Goal: Task Accomplishment & Management: Use online tool/utility

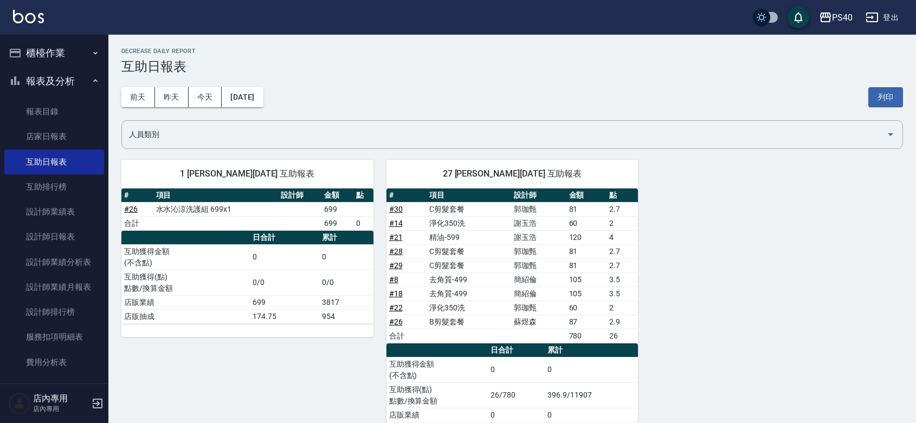
scroll to position [41, 0]
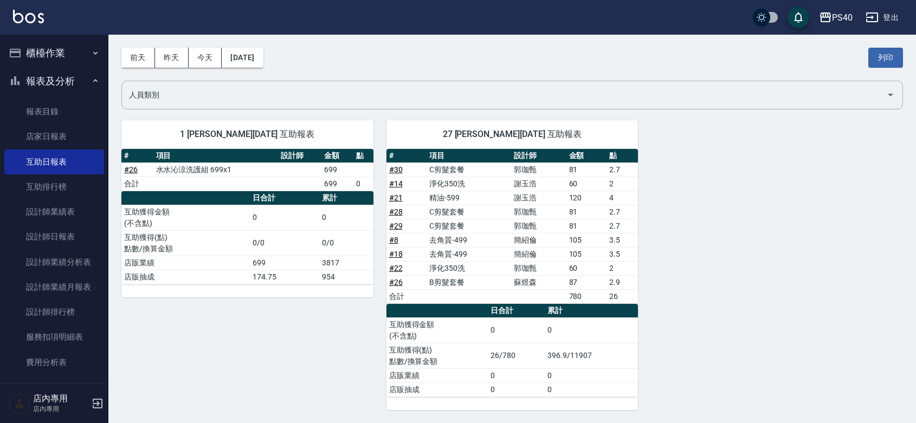
click at [43, 54] on button "櫃檯作業" at bounding box center [54, 53] width 100 height 28
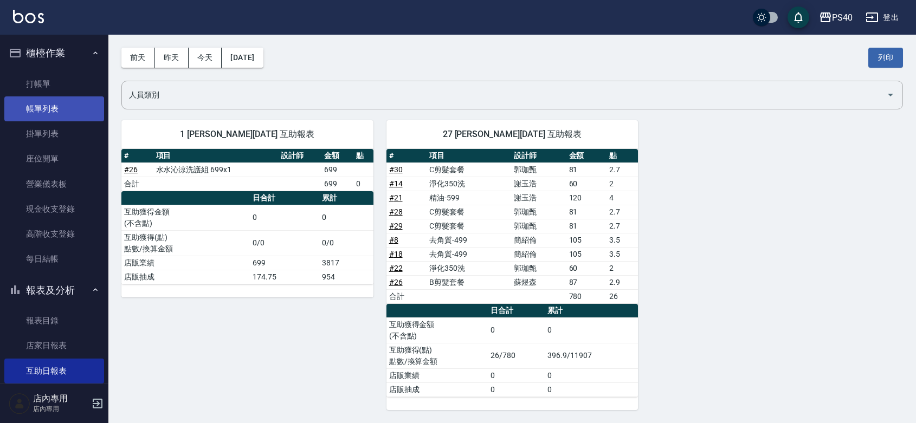
click at [57, 115] on link "帳單列表" at bounding box center [54, 109] width 100 height 25
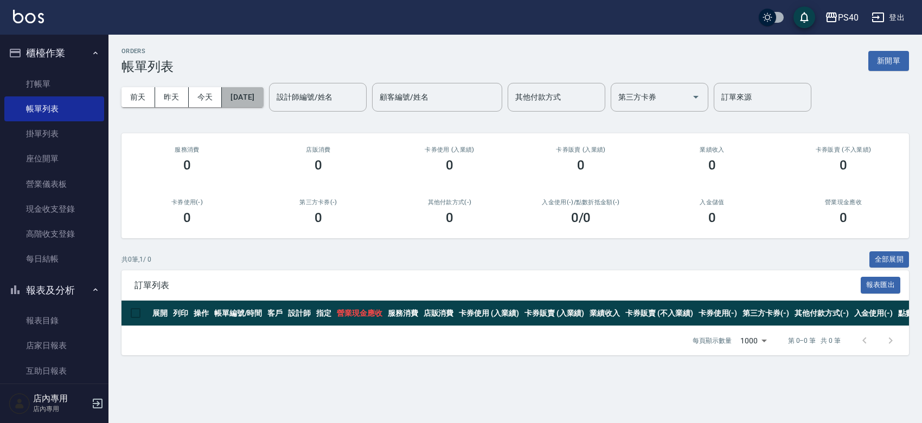
click at [263, 93] on button "[DATE]" at bounding box center [242, 97] width 41 height 20
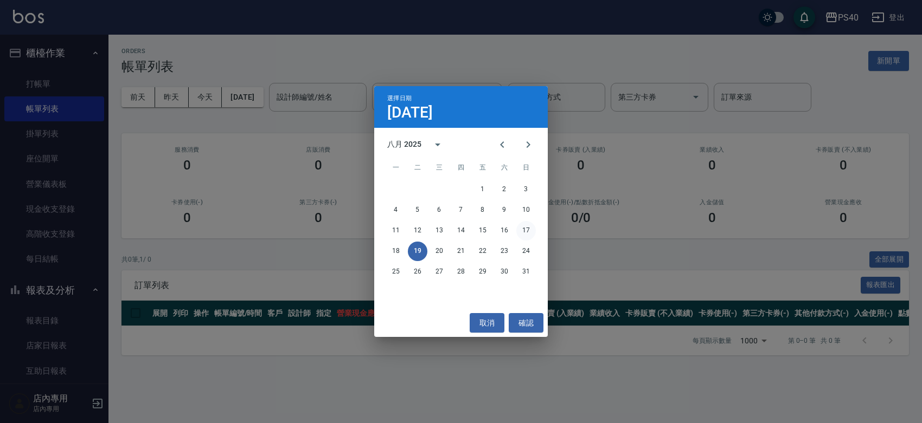
click at [521, 234] on button "17" at bounding box center [526, 231] width 20 height 20
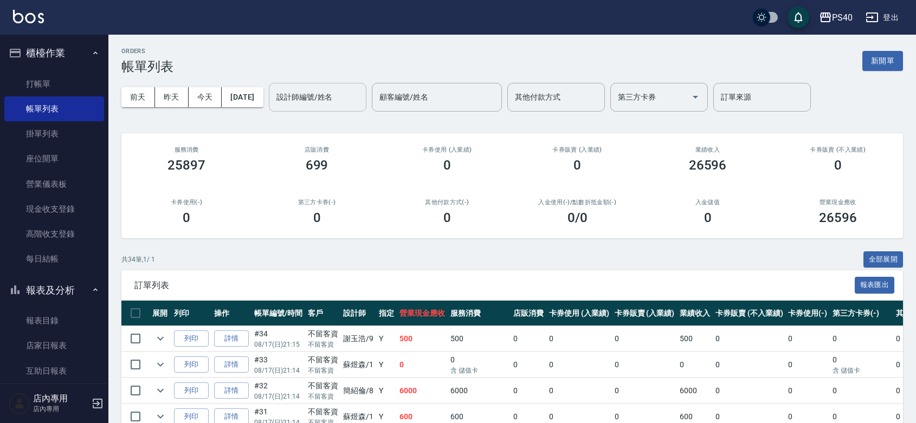
click at [335, 104] on input "設計師編號/姓名" at bounding box center [318, 97] width 88 height 19
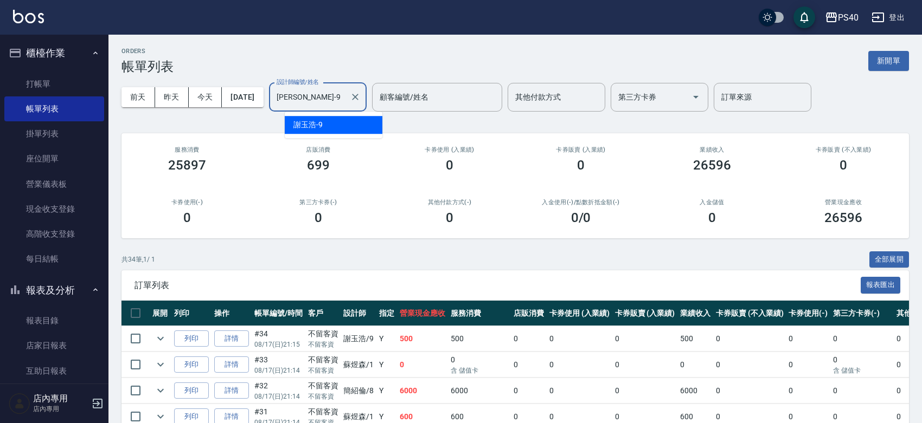
type input "[PERSON_NAME]-9"
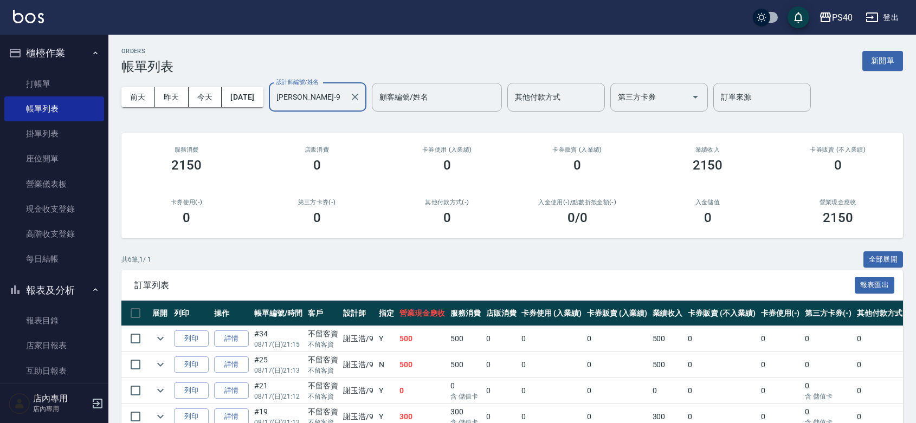
scroll to position [145, 0]
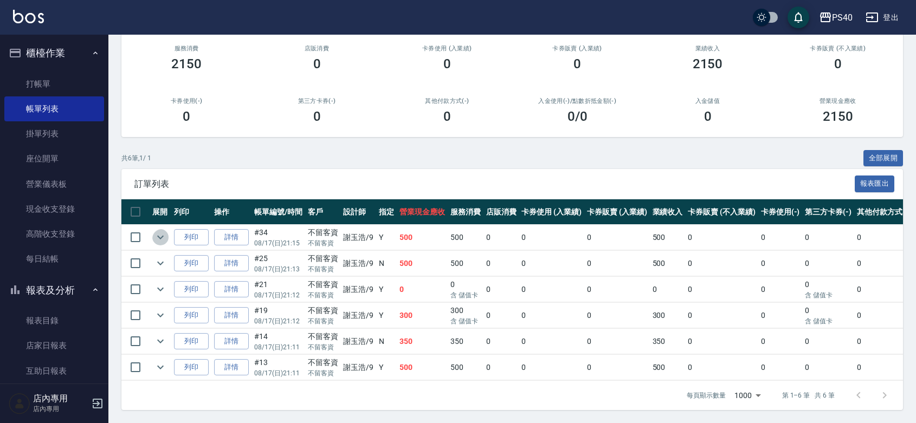
click at [158, 231] on icon "expand row" at bounding box center [160, 237] width 13 height 13
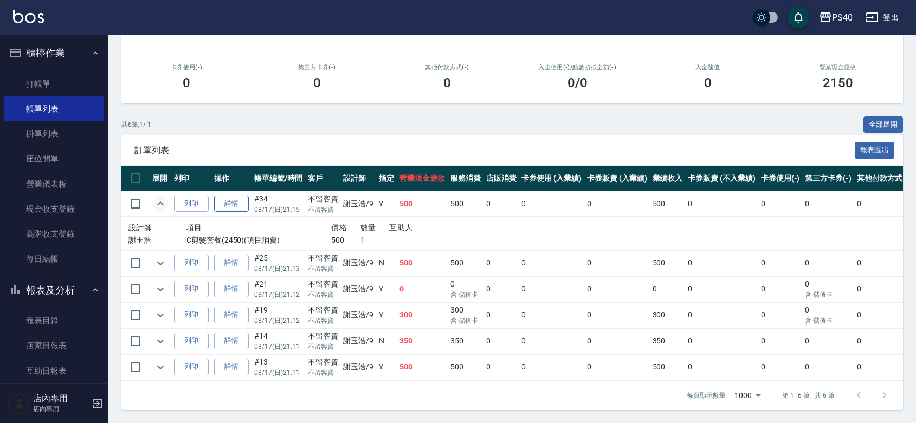
click at [244, 210] on link "詳情" at bounding box center [231, 204] width 35 height 17
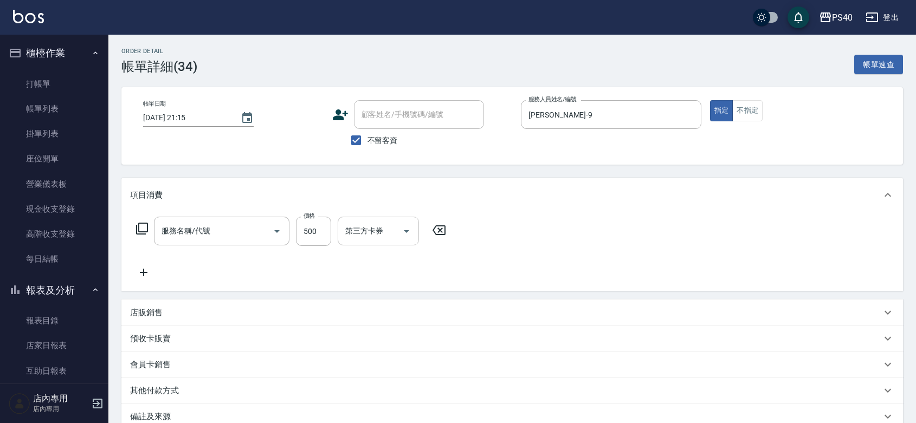
type input "[DATE] 21:15"
checkbox input "true"
type input "[PERSON_NAME]-9"
type input "C剪髮套餐(2450)"
click at [366, 239] on input "洗髮-1" at bounding box center [370, 231] width 55 height 19
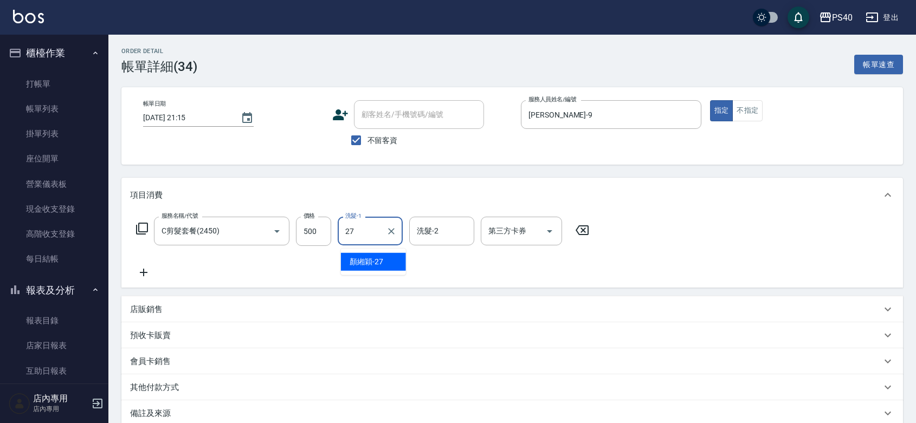
type input "顏緗穎-27"
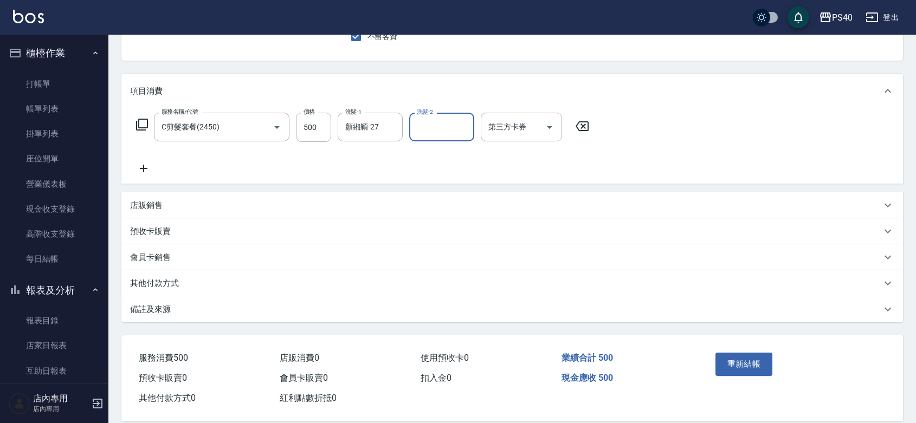
scroll to position [136, 0]
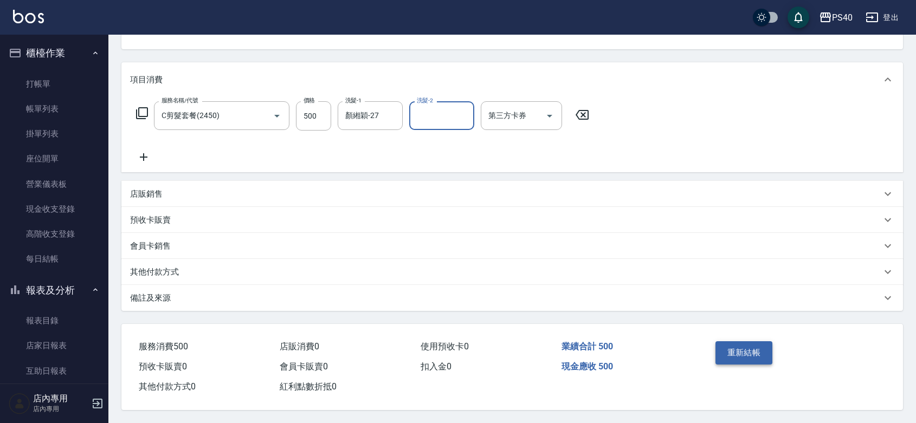
click at [741, 351] on button "重新結帳" at bounding box center [744, 353] width 57 height 23
